Goal: Task Accomplishment & Management: Complete application form

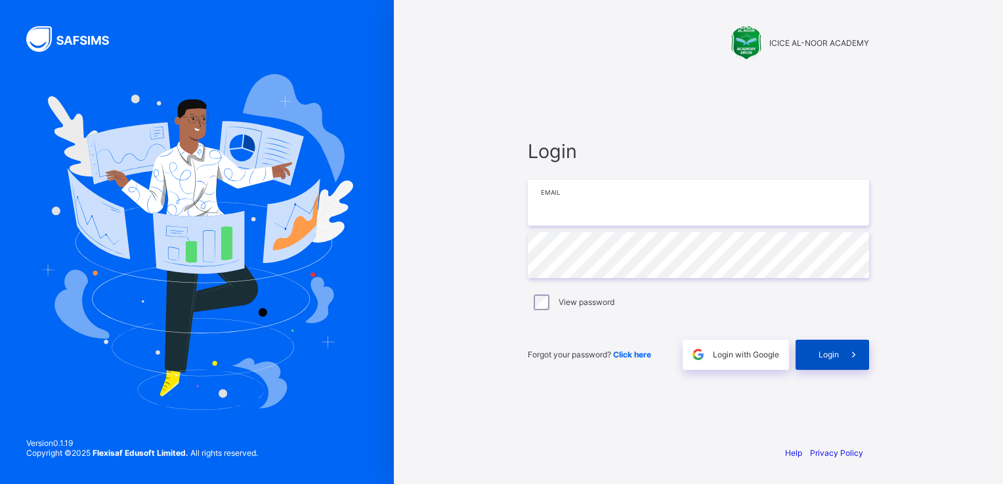
type input "**********"
click at [833, 360] on div "Login" at bounding box center [831, 355] width 73 height 30
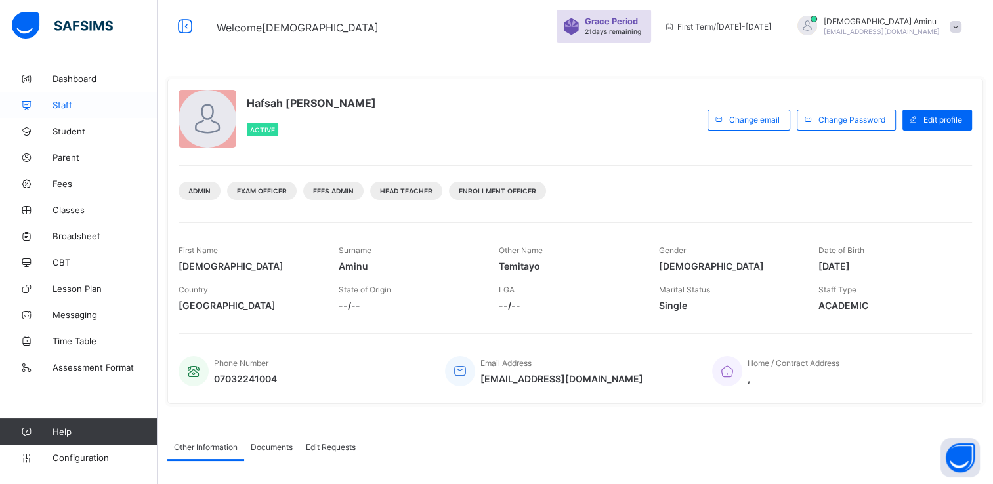
click at [70, 106] on span "Staff" at bounding box center [104, 105] width 105 height 10
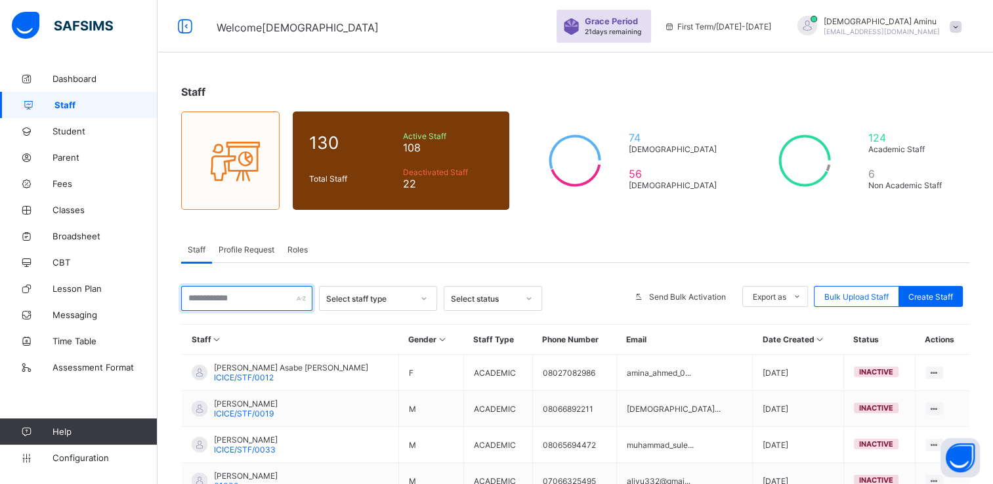
click at [231, 295] on input "text" at bounding box center [246, 298] width 131 height 25
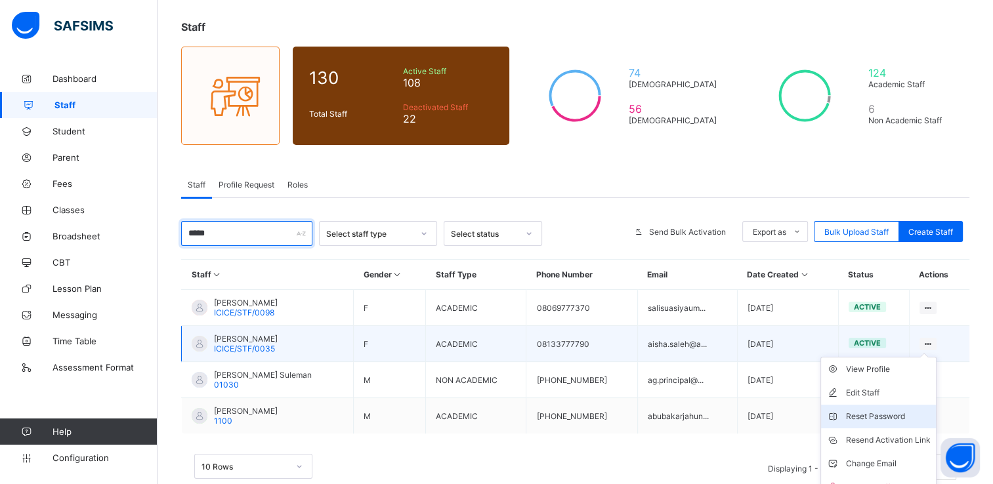
scroll to position [93, 0]
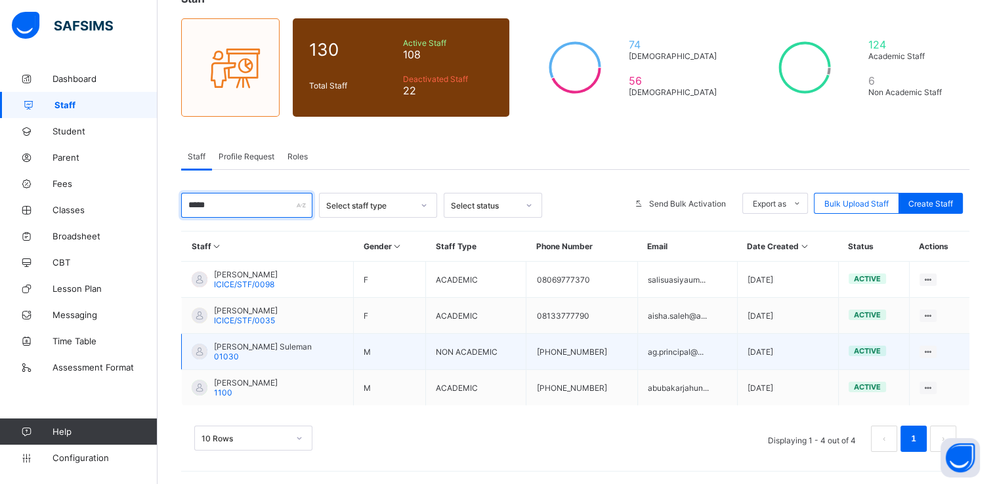
type input "*****"
click at [280, 347] on span "Yahaya Salihu Suleman" at bounding box center [263, 347] width 98 height 10
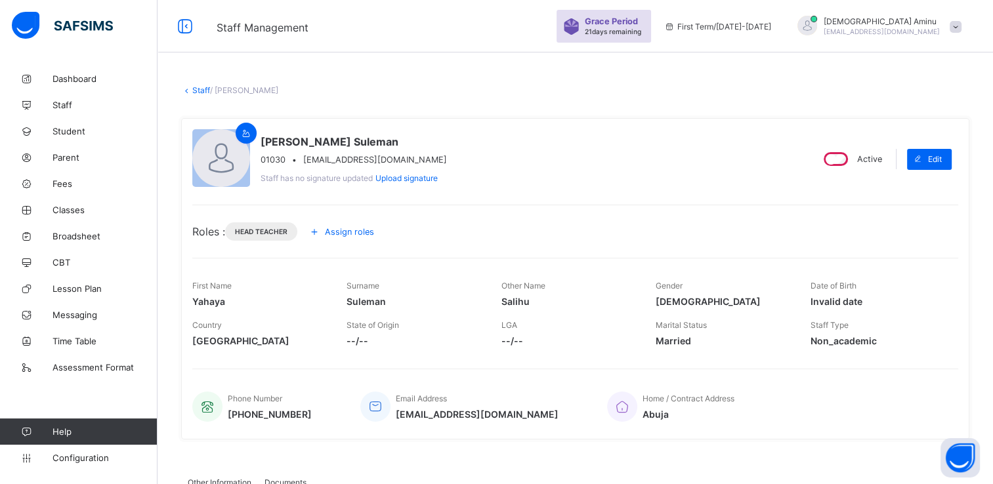
click at [828, 20] on span "Hafsah Aminu" at bounding box center [882, 21] width 116 height 10
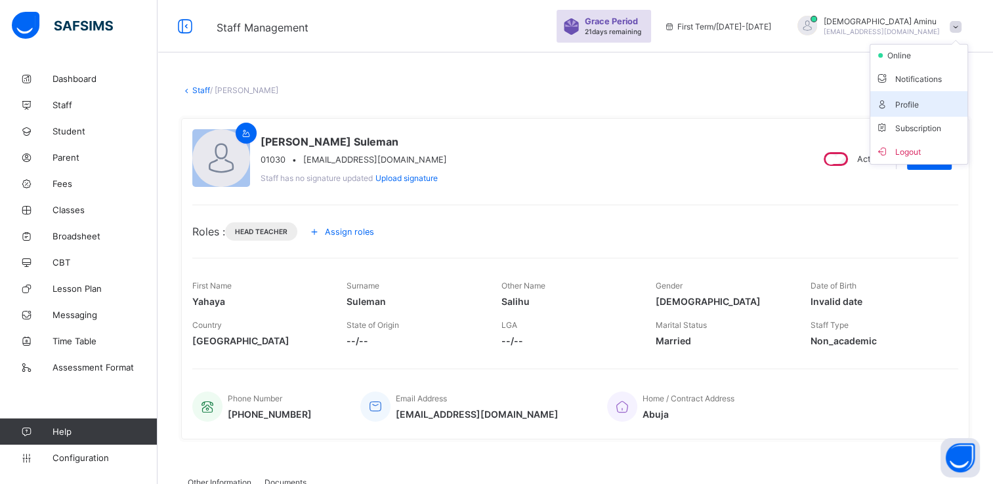
click at [911, 104] on span "Profile" at bounding box center [918, 103] width 87 height 15
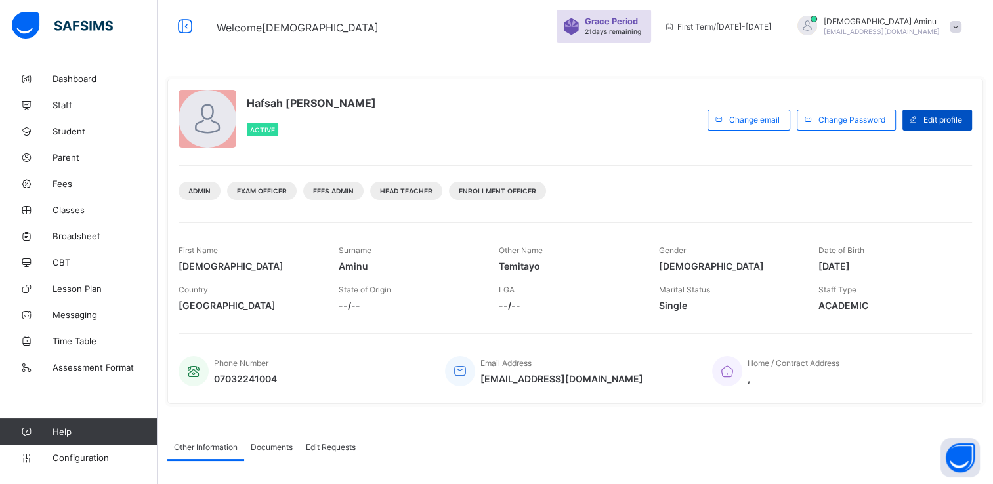
click at [940, 116] on span "Edit profile" at bounding box center [942, 120] width 39 height 10
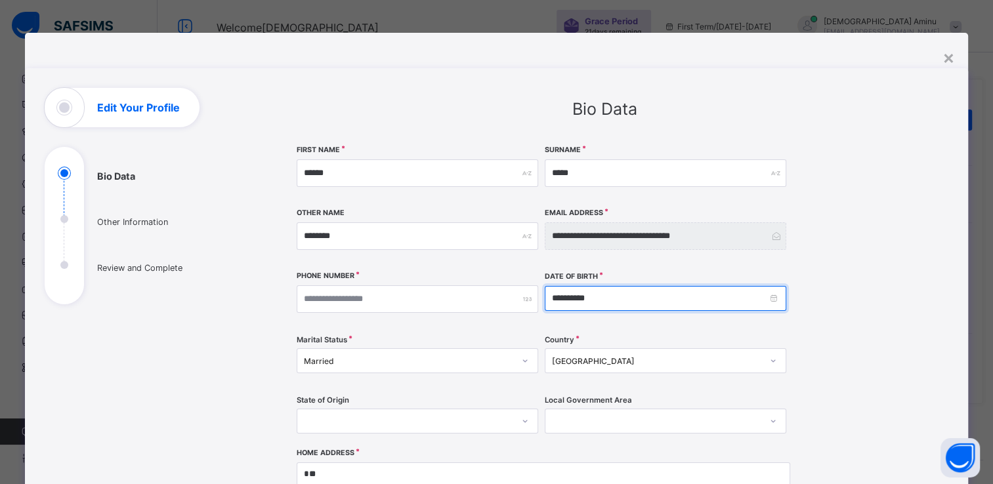
click at [624, 303] on input "**********" at bounding box center [665, 298] width 241 height 25
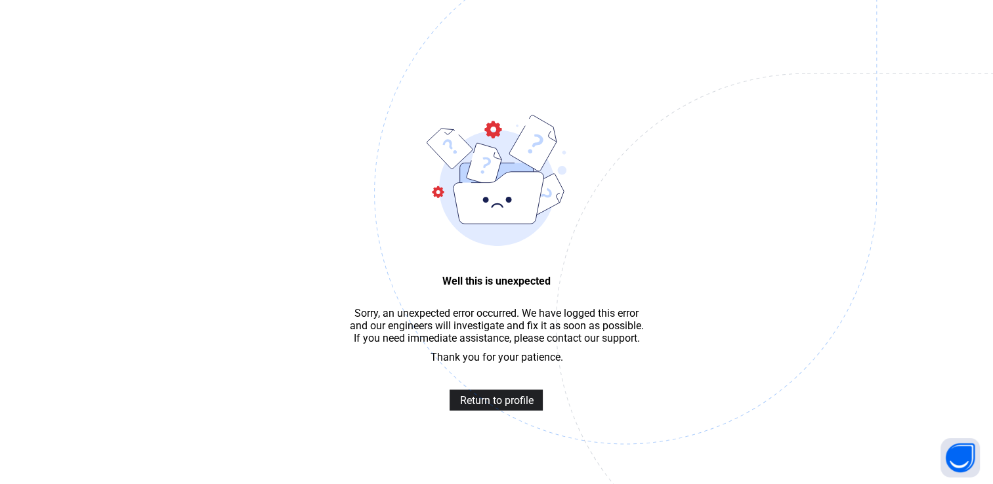
click at [488, 407] on span "Return to profile" at bounding box center [495, 400] width 73 height 12
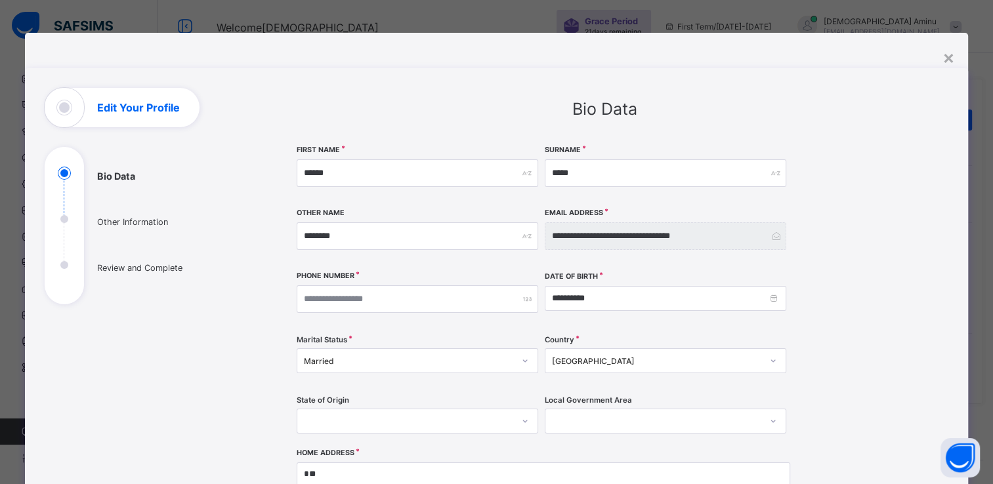
click at [507, 335] on div "Marital Status [DEMOGRAPHIC_DATA]" at bounding box center [417, 361] width 241 height 54
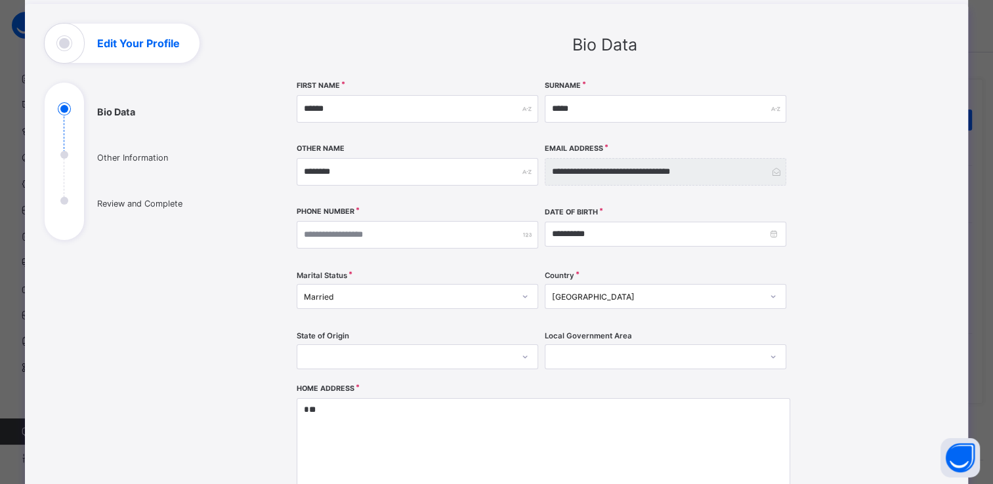
scroll to position [68, 0]
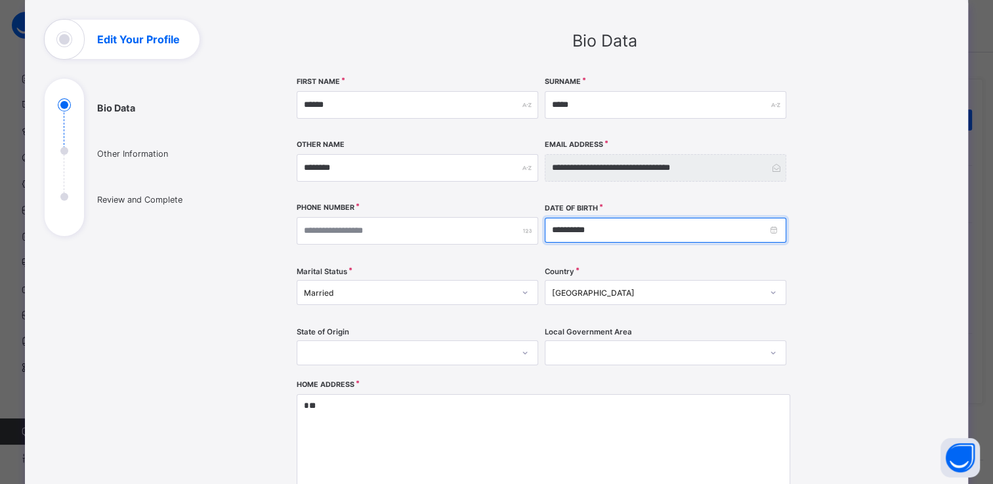
click at [706, 227] on input "**********" at bounding box center [665, 230] width 241 height 25
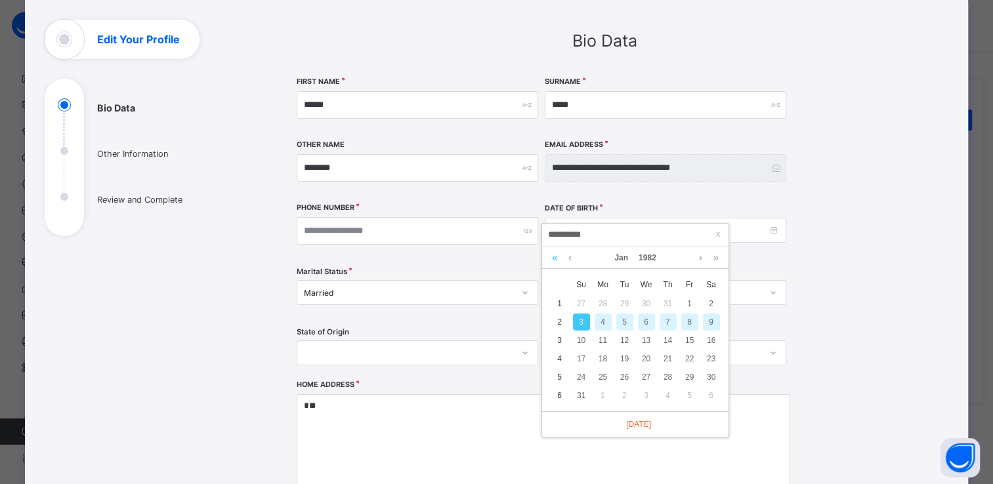
click at [556, 259] on link at bounding box center [555, 258] width 12 height 22
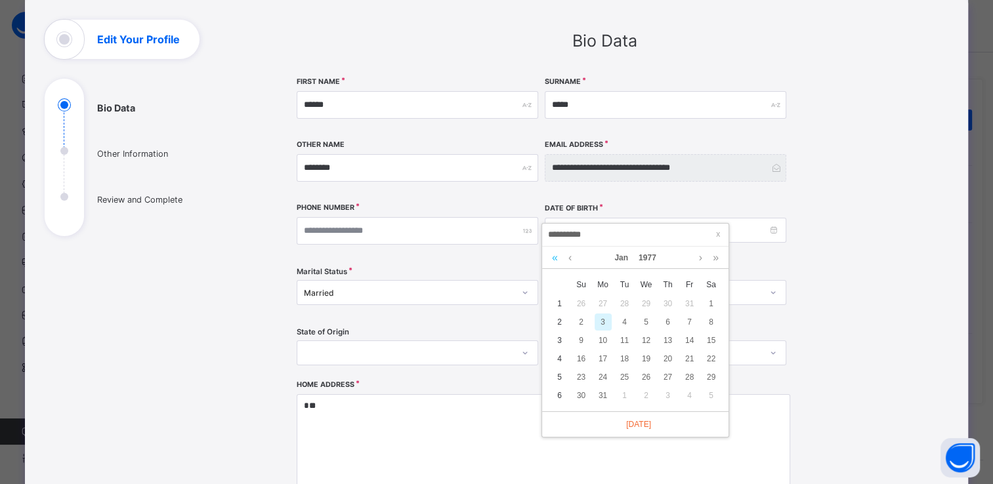
click at [556, 259] on link at bounding box center [555, 258] width 12 height 22
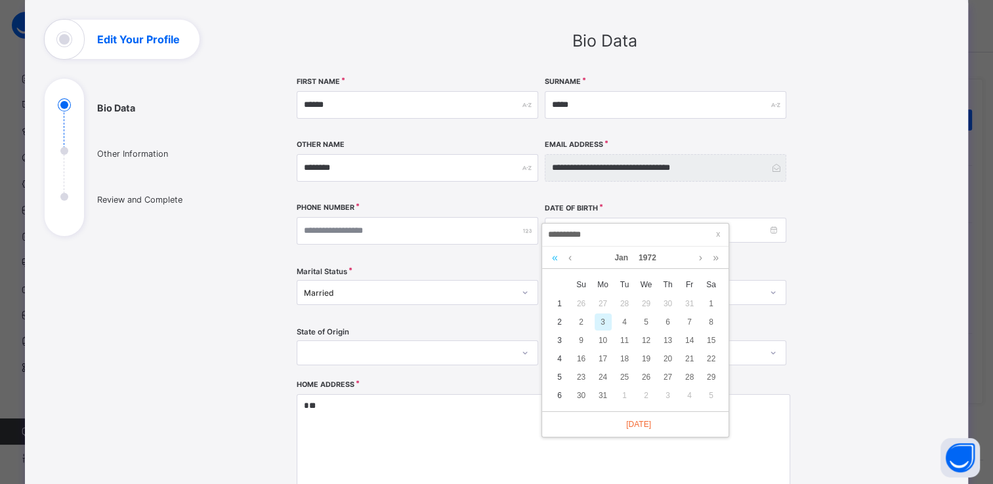
click at [556, 259] on link at bounding box center [555, 258] width 12 height 22
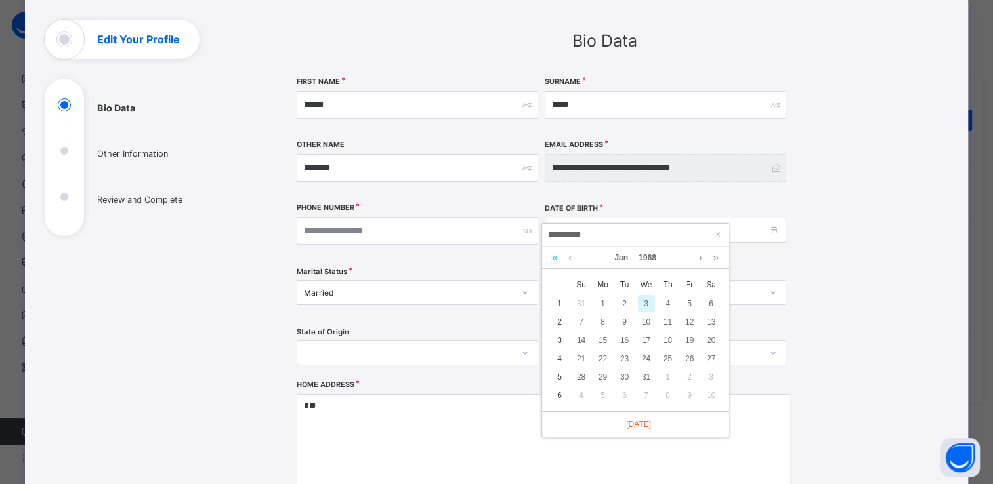
click at [556, 259] on link at bounding box center [555, 258] width 12 height 22
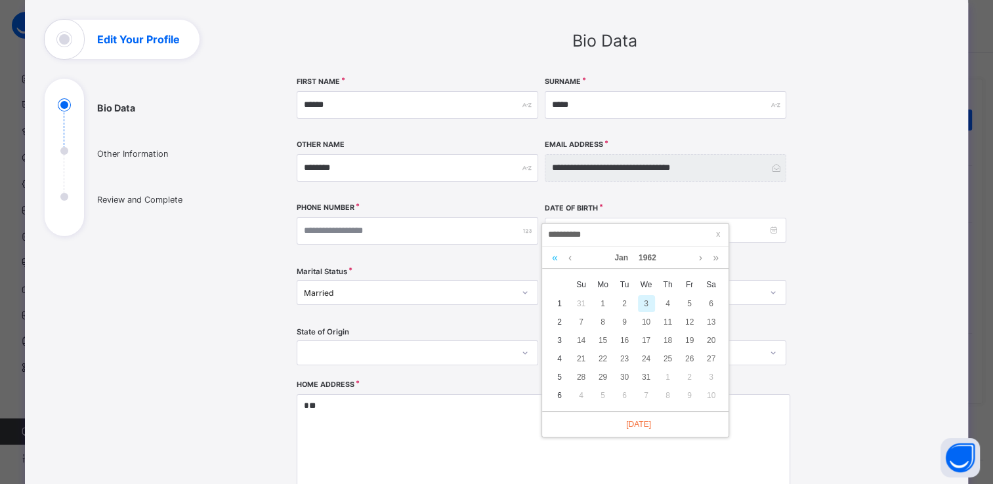
click at [556, 259] on link at bounding box center [555, 258] width 12 height 22
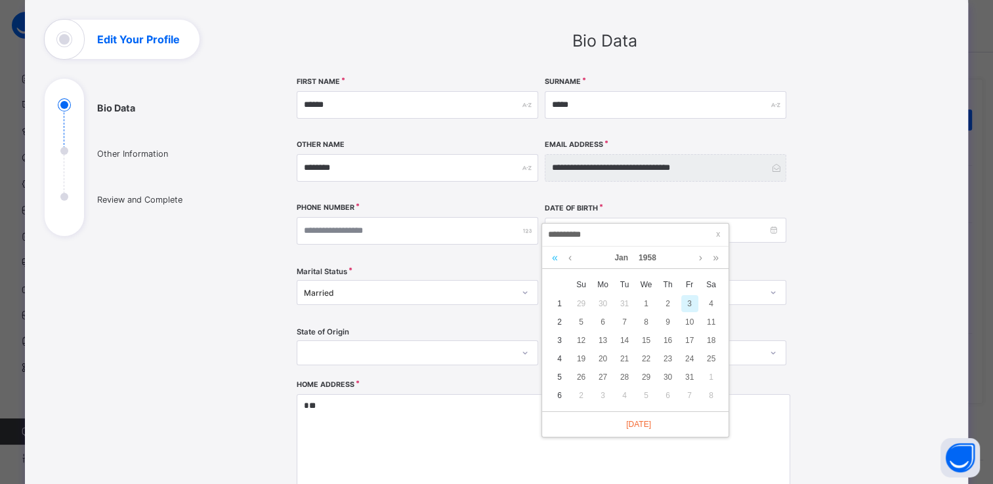
click at [556, 259] on link at bounding box center [555, 258] width 12 height 22
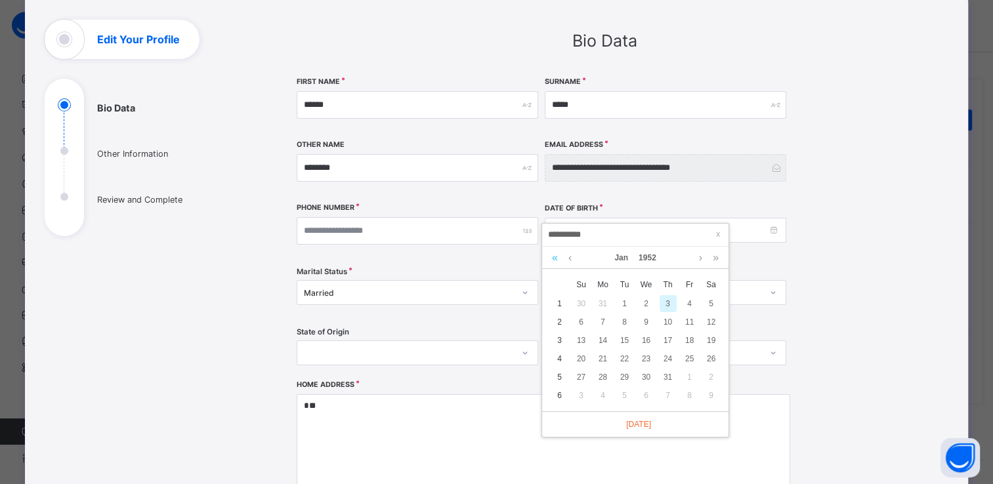
click at [556, 259] on link at bounding box center [555, 258] width 12 height 22
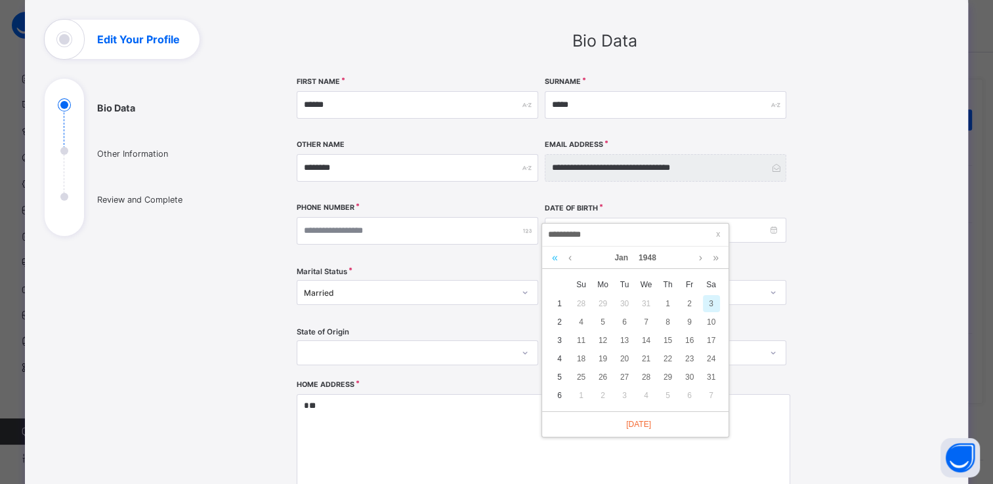
click at [556, 259] on link at bounding box center [555, 258] width 12 height 22
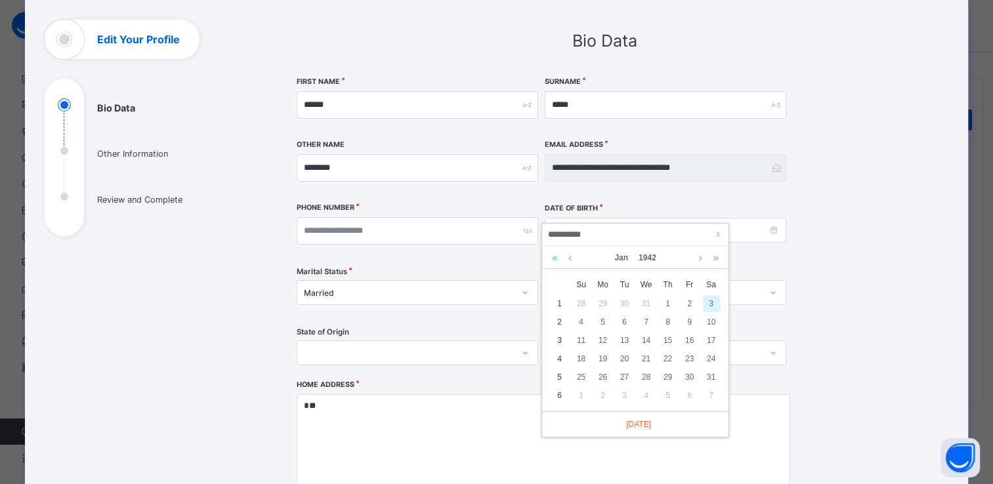
click at [556, 259] on link at bounding box center [555, 258] width 12 height 22
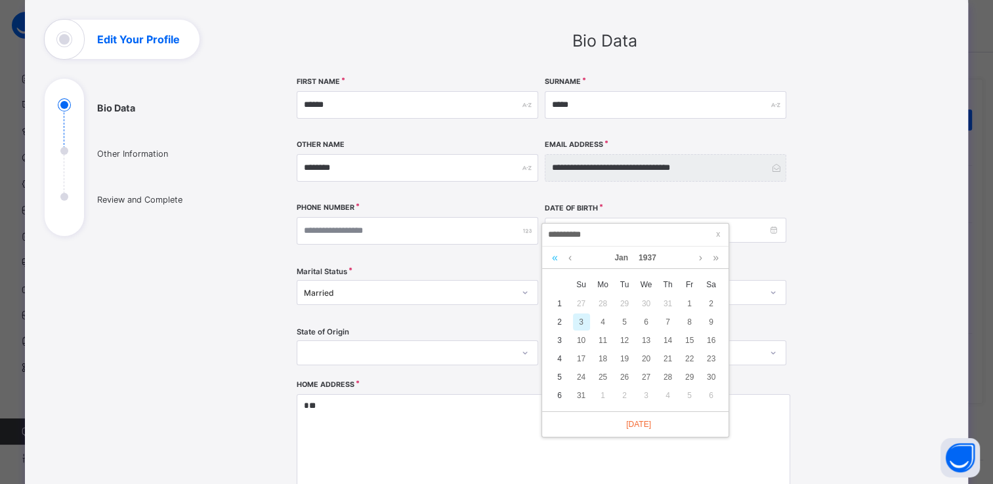
click at [556, 259] on link at bounding box center [555, 258] width 12 height 22
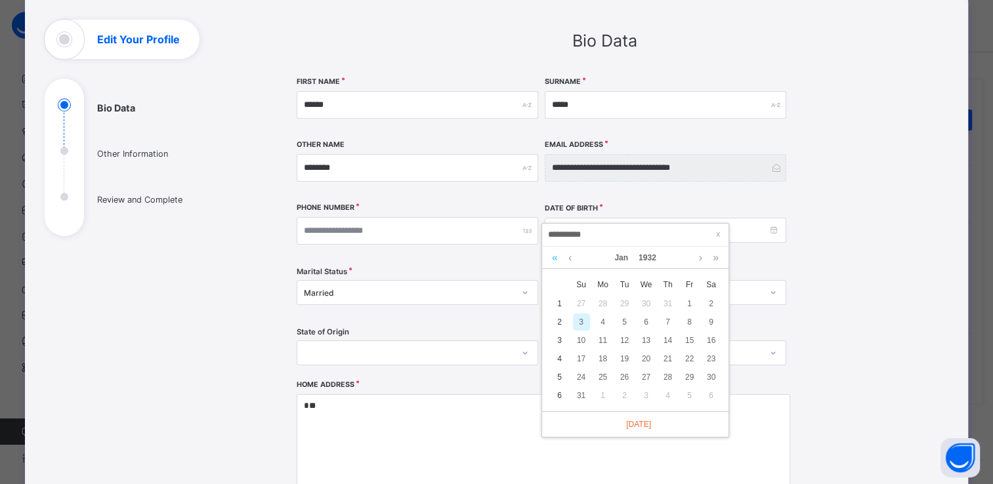
click at [556, 259] on link at bounding box center [555, 258] width 12 height 22
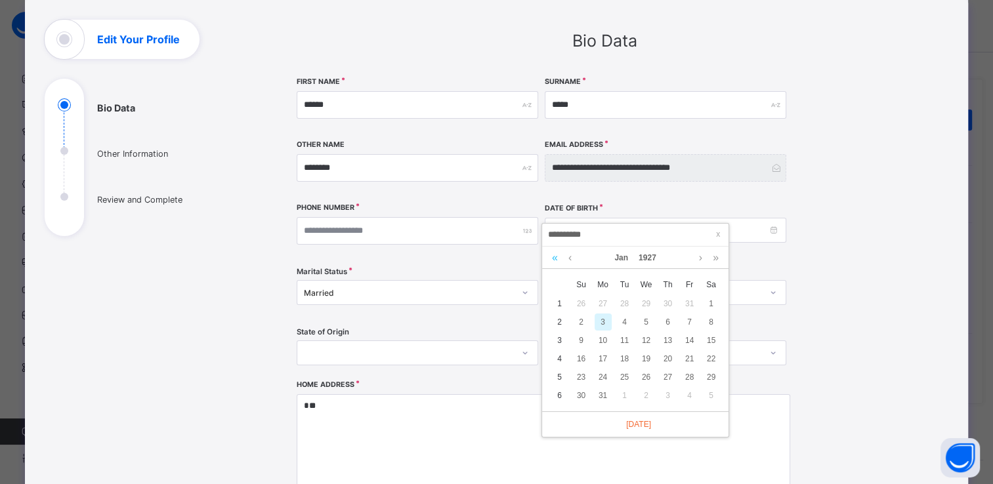
click at [556, 259] on link at bounding box center [555, 258] width 12 height 22
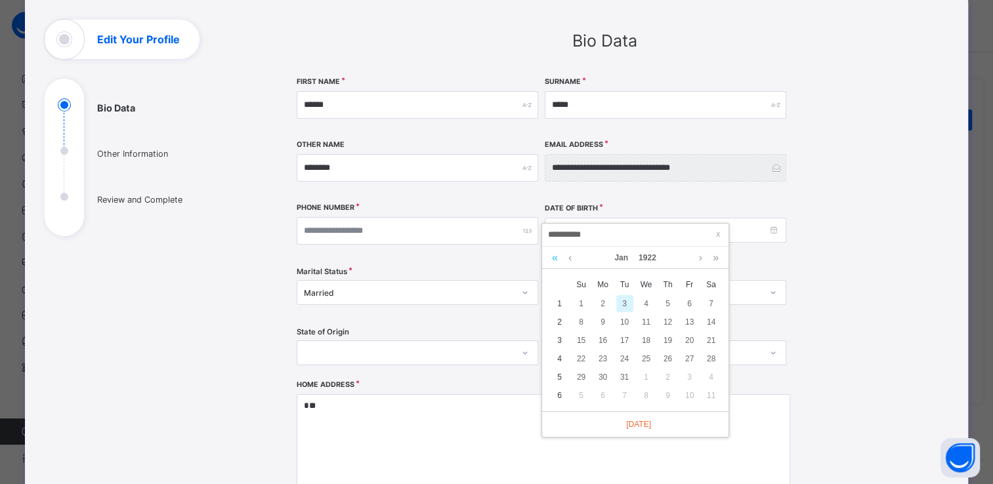
click at [556, 259] on link at bounding box center [555, 258] width 12 height 22
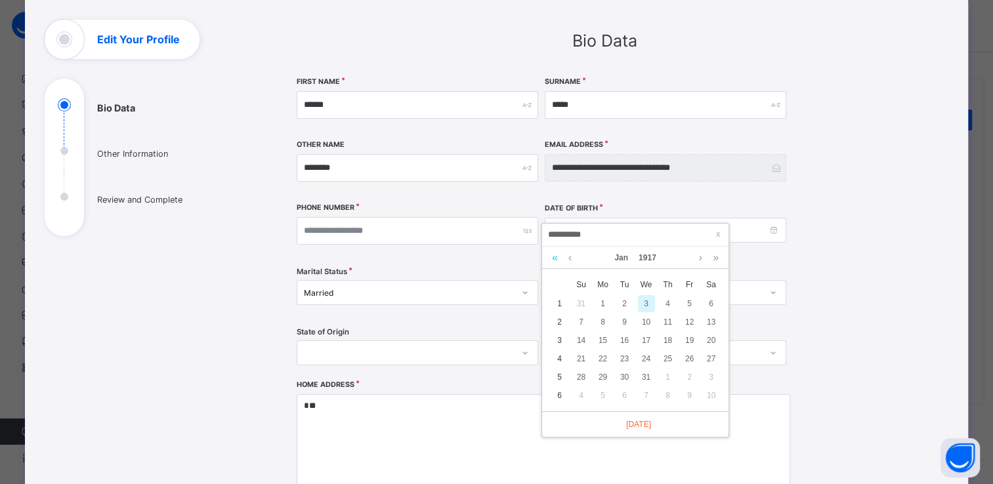
click at [556, 259] on link at bounding box center [555, 258] width 12 height 22
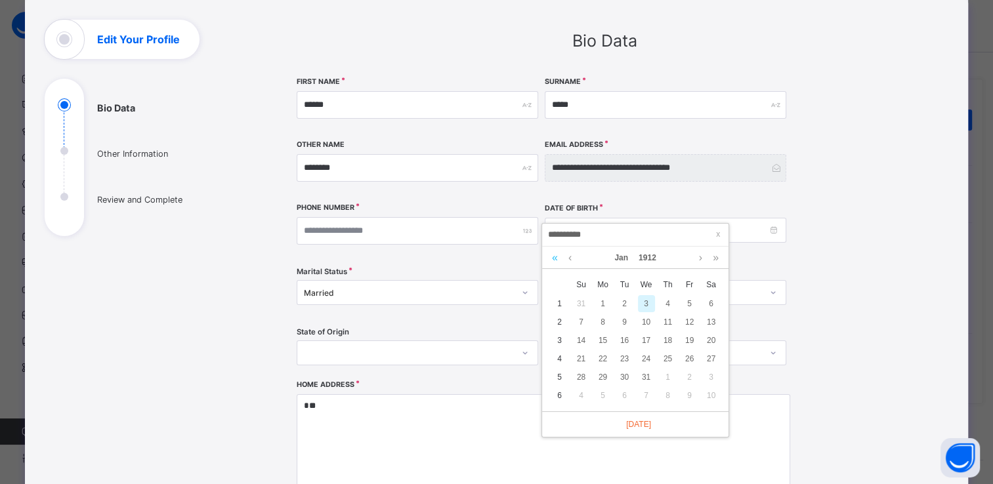
click at [556, 259] on link at bounding box center [555, 258] width 12 height 22
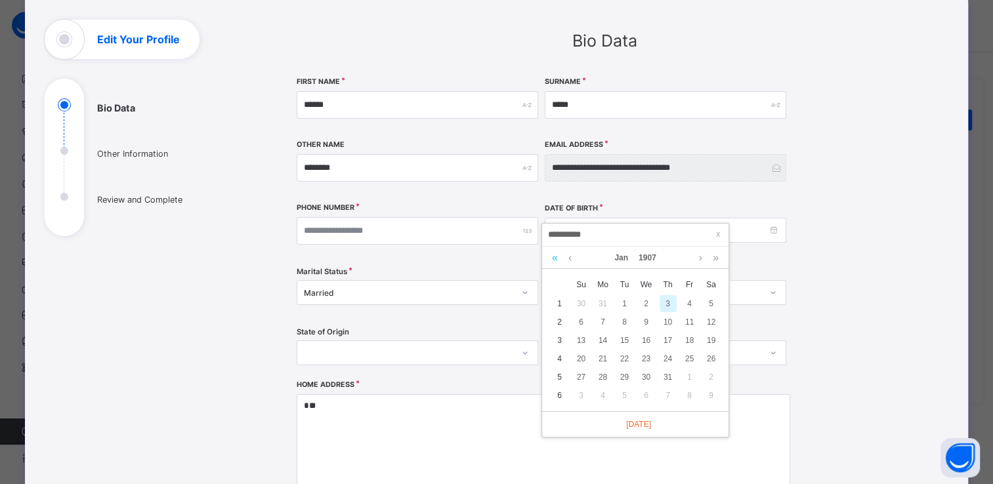
click at [556, 259] on link at bounding box center [555, 258] width 12 height 22
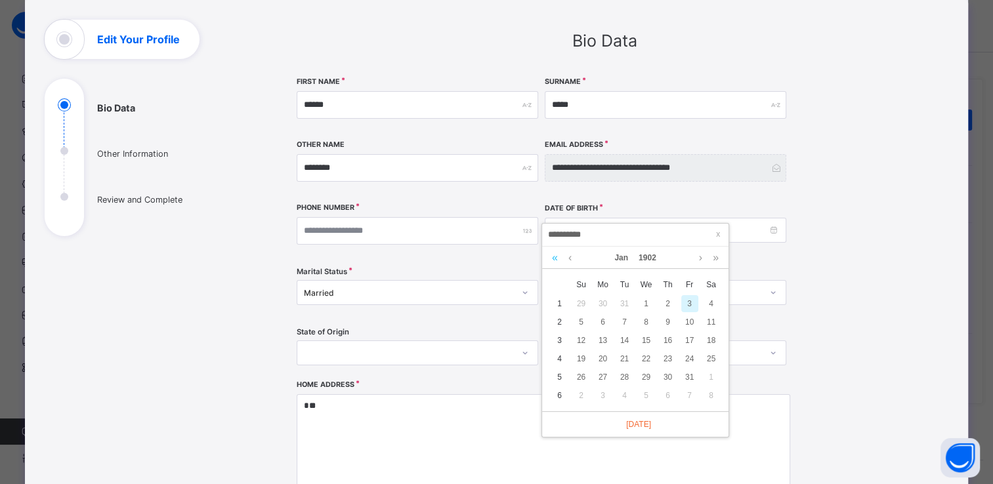
click at [556, 259] on link at bounding box center [555, 258] width 12 height 22
click at [669, 301] on div "4" at bounding box center [667, 303] width 17 height 17
type input "**********"
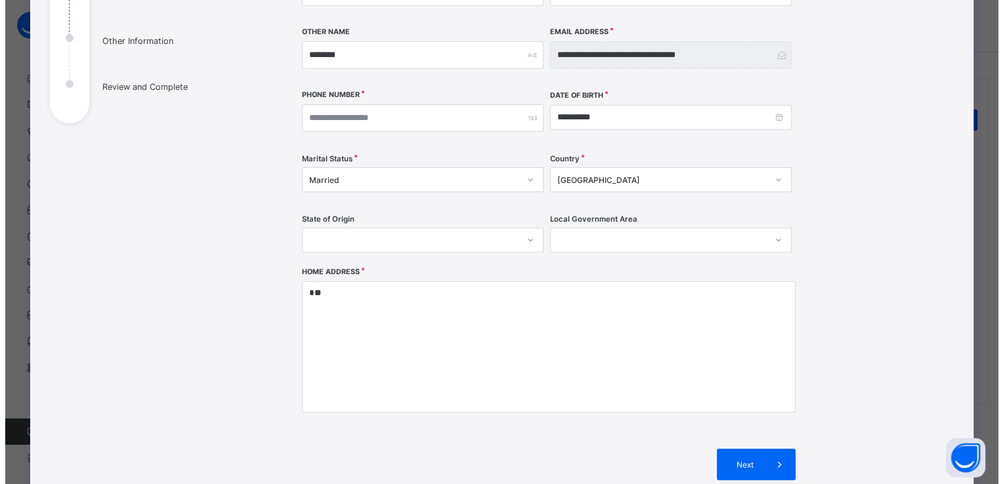
scroll to position [182, 0]
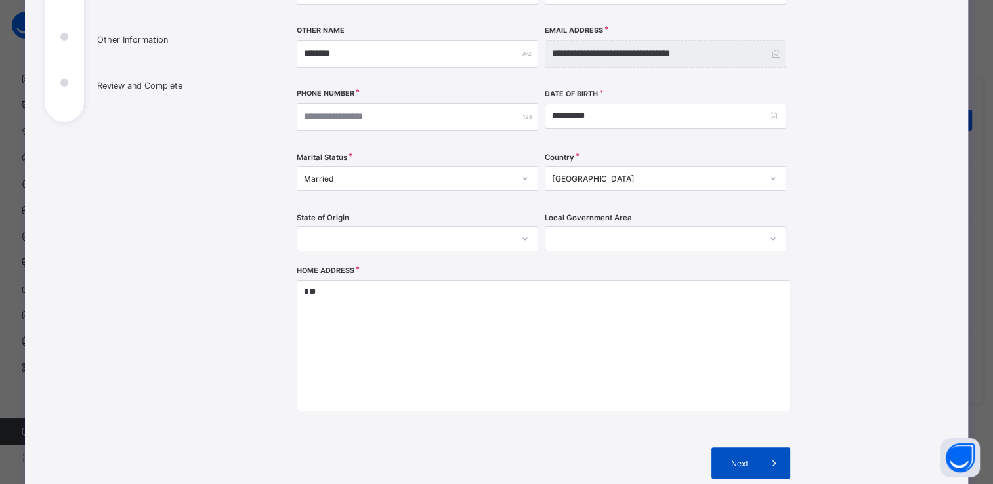
click at [740, 455] on div "Next" at bounding box center [750, 463] width 79 height 31
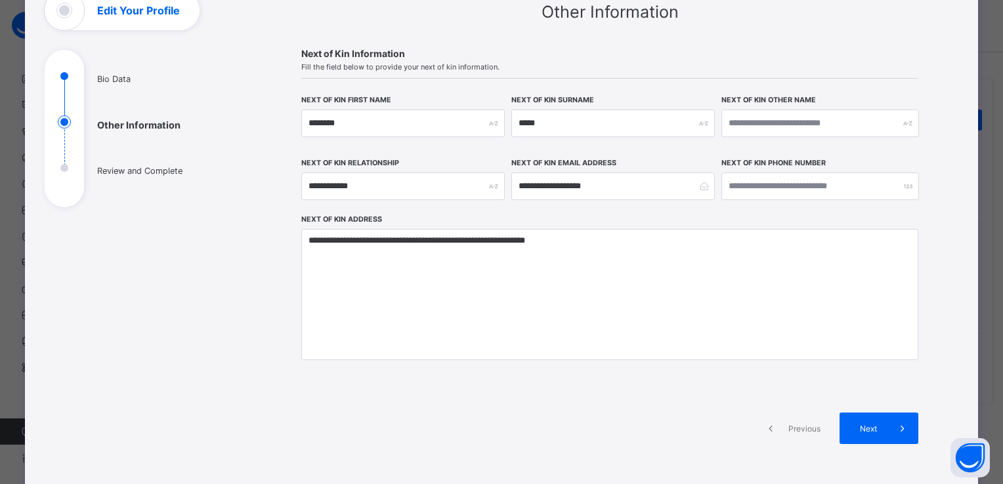
scroll to position [96, 0]
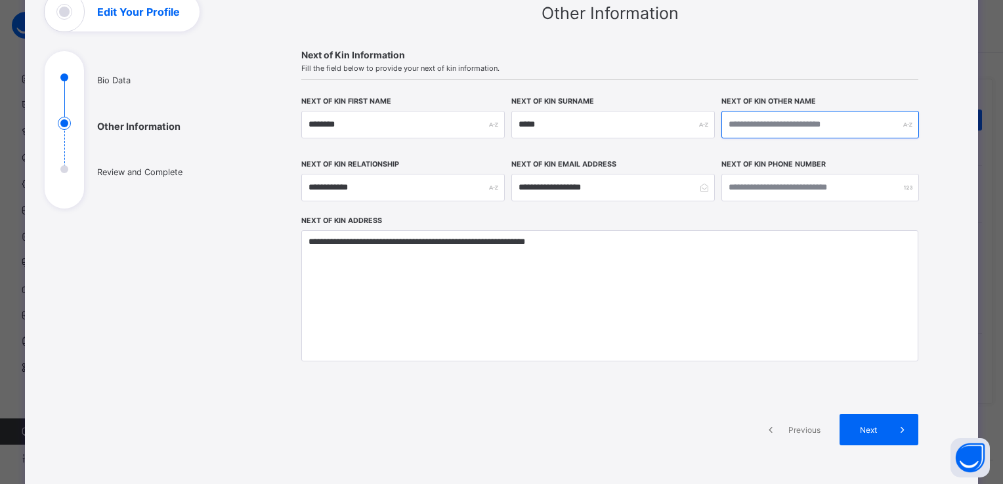
click at [748, 119] on input "text" at bounding box center [820, 125] width 198 height 28
type input "*******"
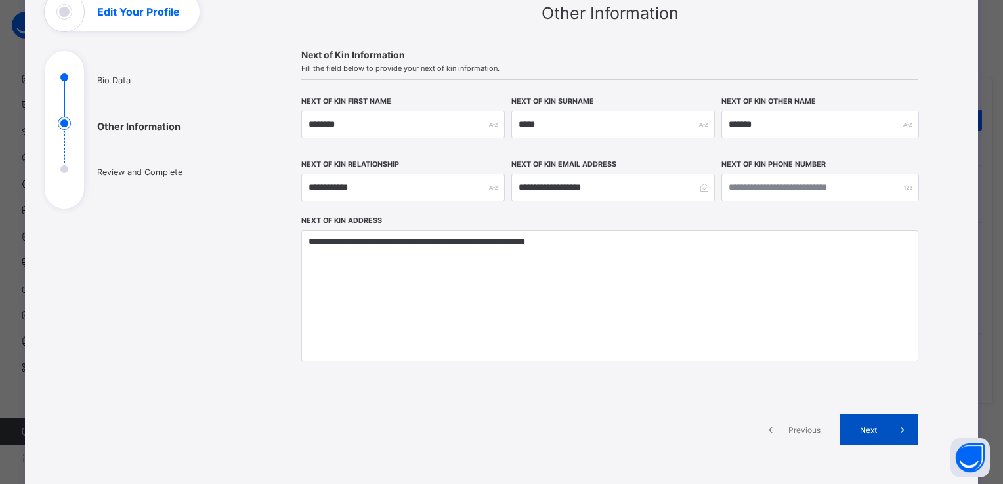
click at [865, 425] on span "Next" at bounding box center [867, 430] width 37 height 10
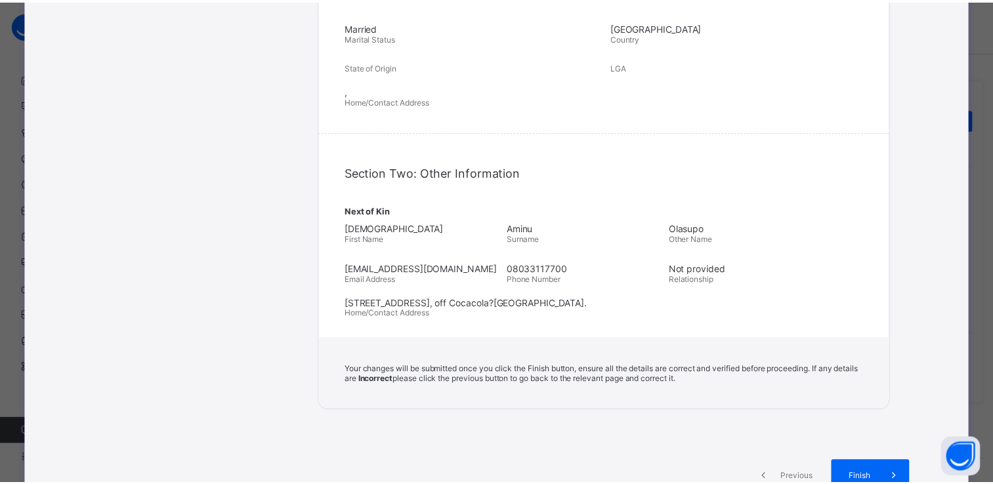
scroll to position [320, 0]
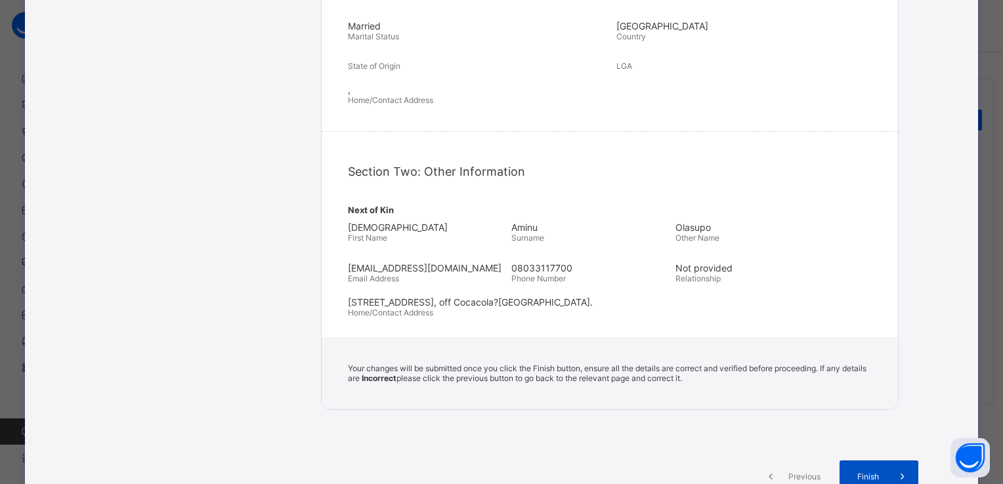
click at [870, 471] on div "Finish" at bounding box center [878, 476] width 79 height 31
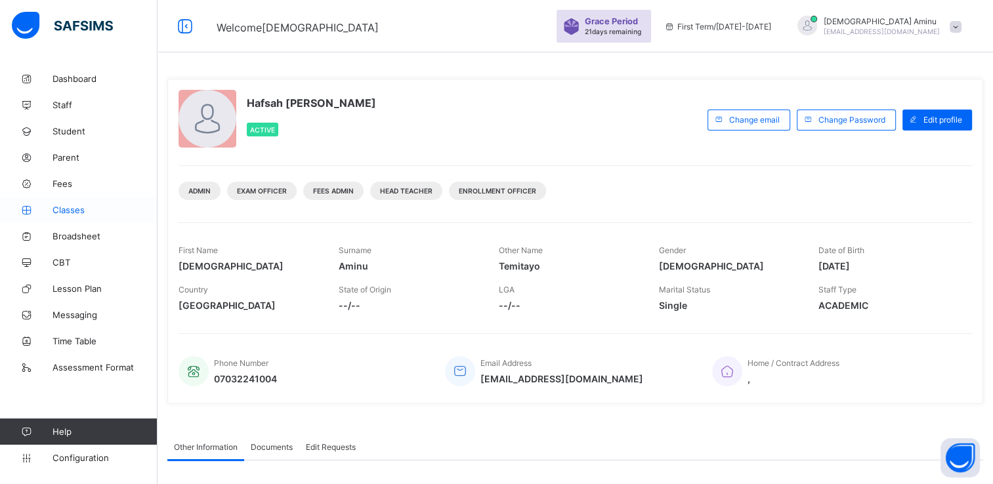
click at [72, 205] on span "Classes" at bounding box center [104, 210] width 105 height 10
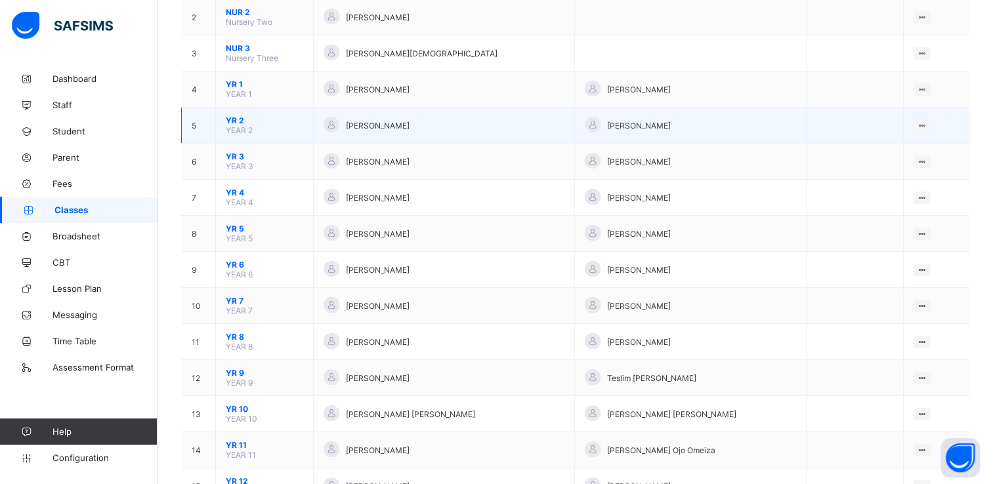
scroll to position [245, 0]
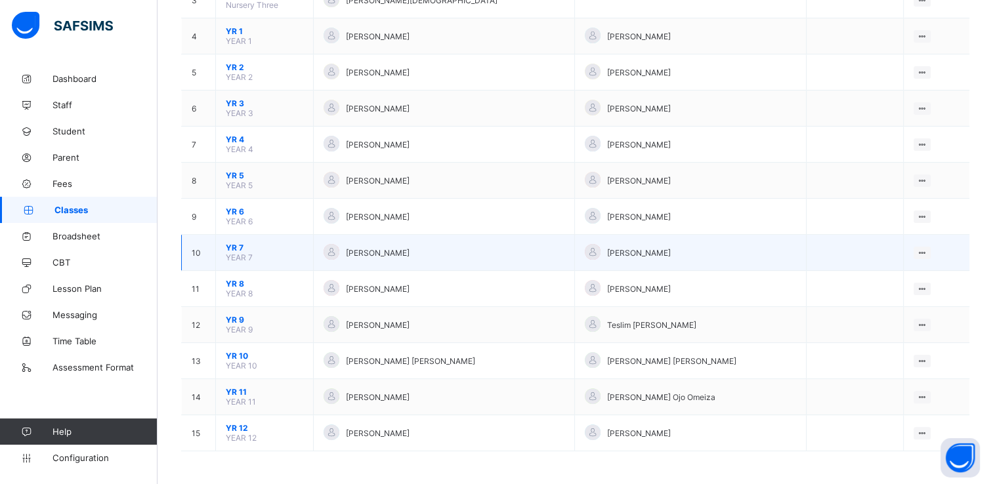
click at [234, 245] on span "YR 7" at bounding box center [264, 248] width 77 height 10
